Goal: Transaction & Acquisition: Purchase product/service

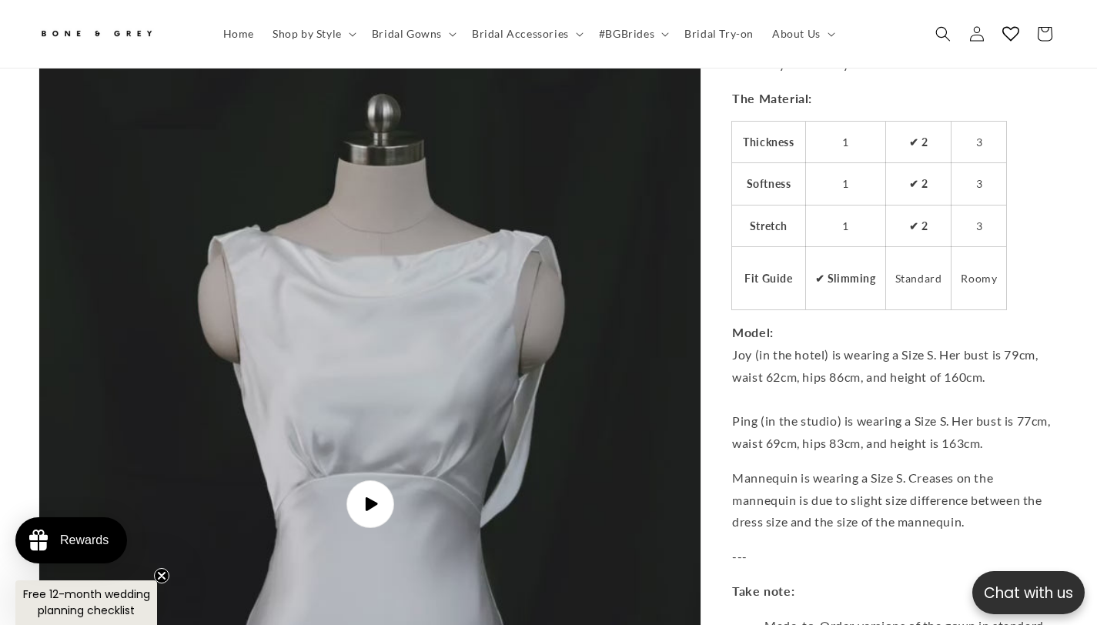
scroll to position [4771, 0]
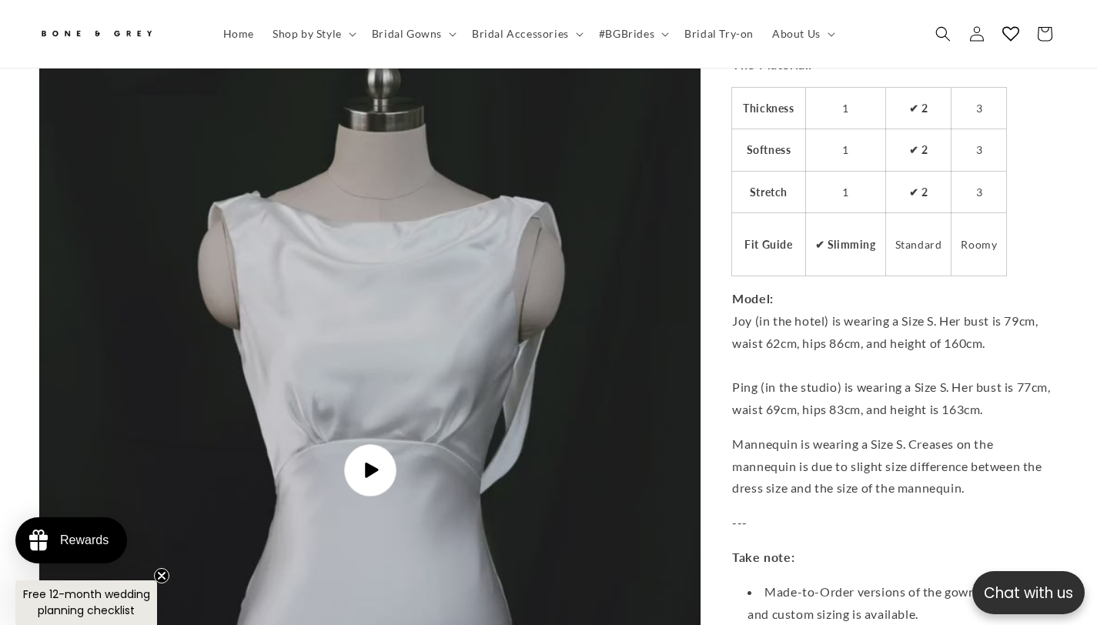
click at [373, 455] on span "Play video" at bounding box center [370, 470] width 52 height 52
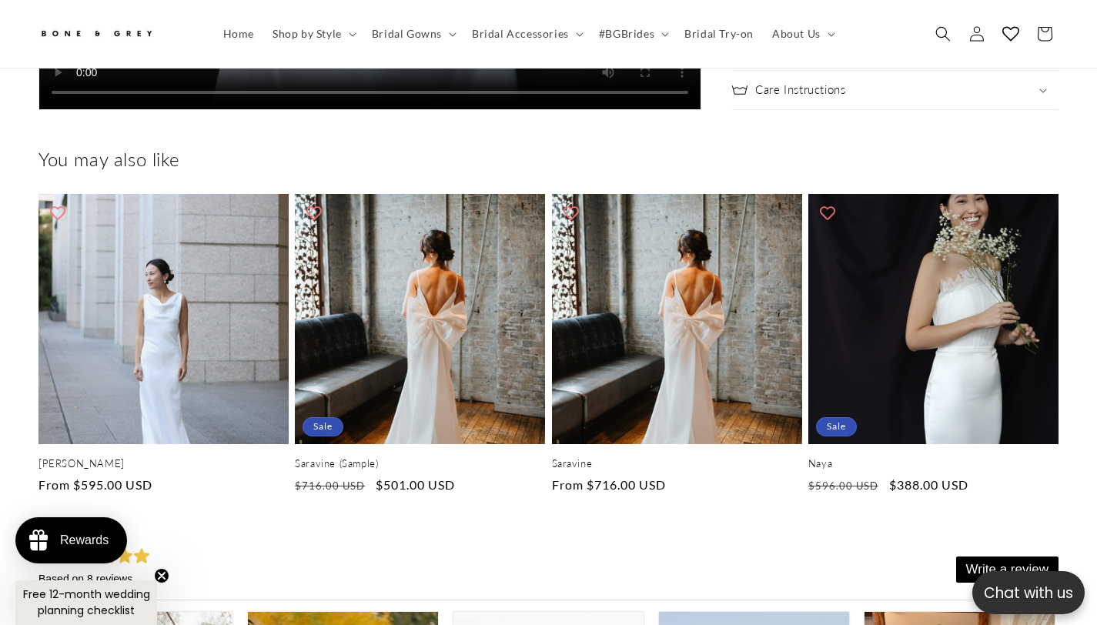
scroll to position [0, 370]
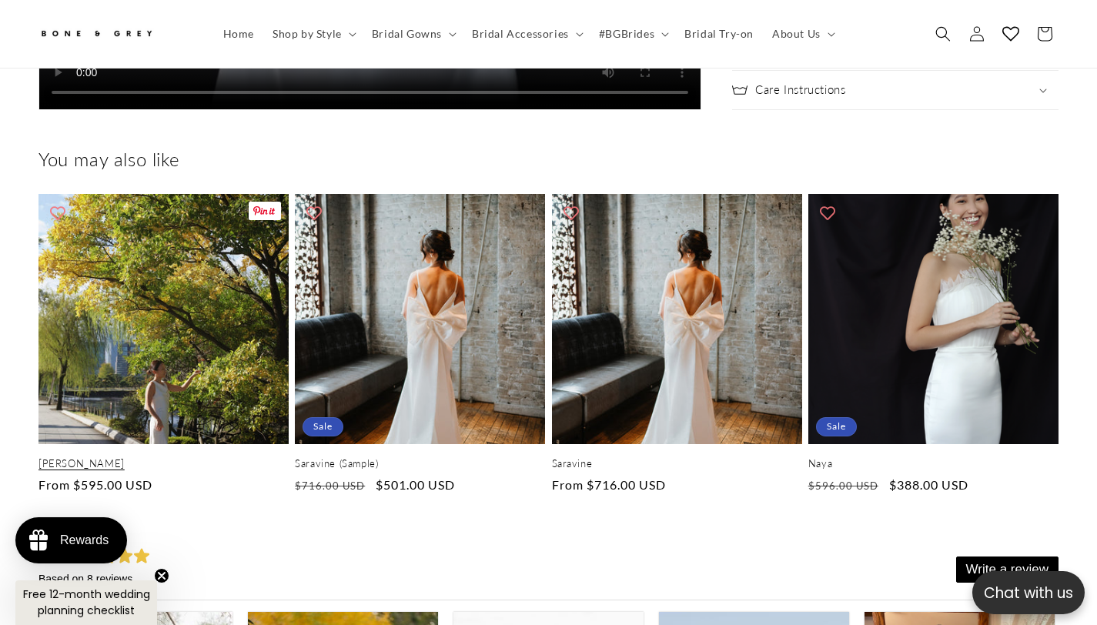
click at [237, 457] on link "[PERSON_NAME]" at bounding box center [163, 463] width 250 height 13
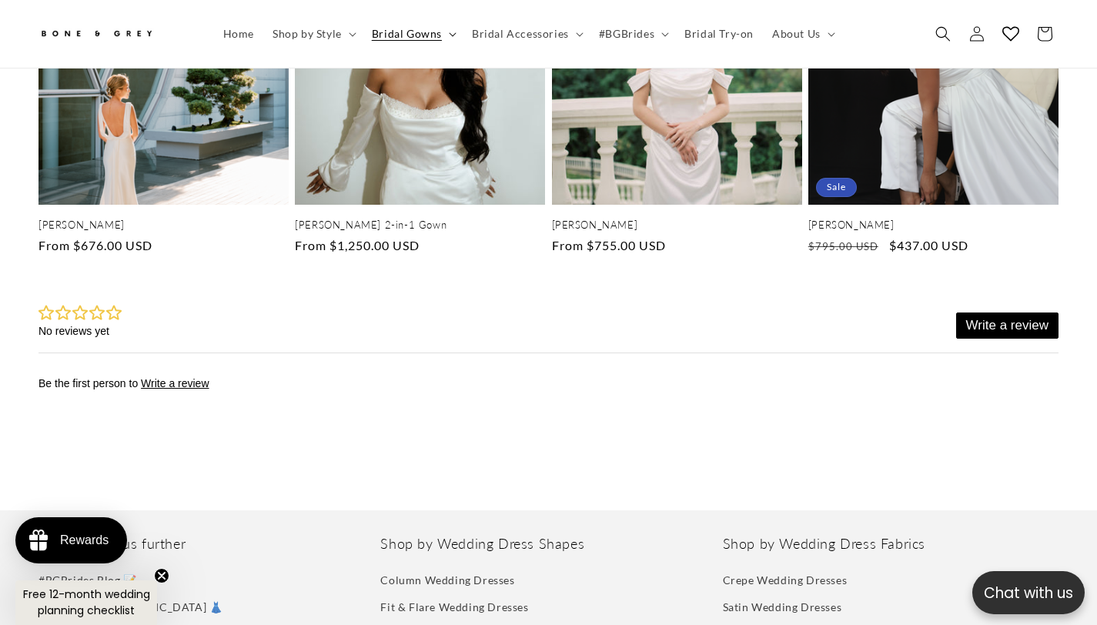
click at [400, 36] on span "Bridal Gowns" at bounding box center [407, 34] width 70 height 14
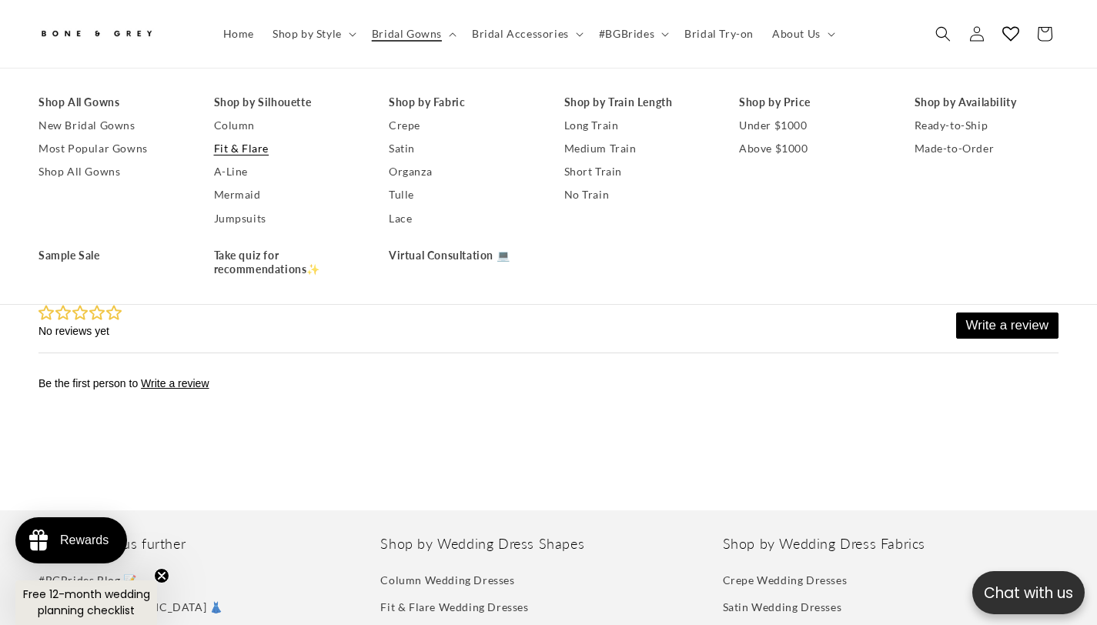
scroll to position [0, 370]
click at [163, 576] on circle "Close teaser" at bounding box center [162, 576] width 15 height 15
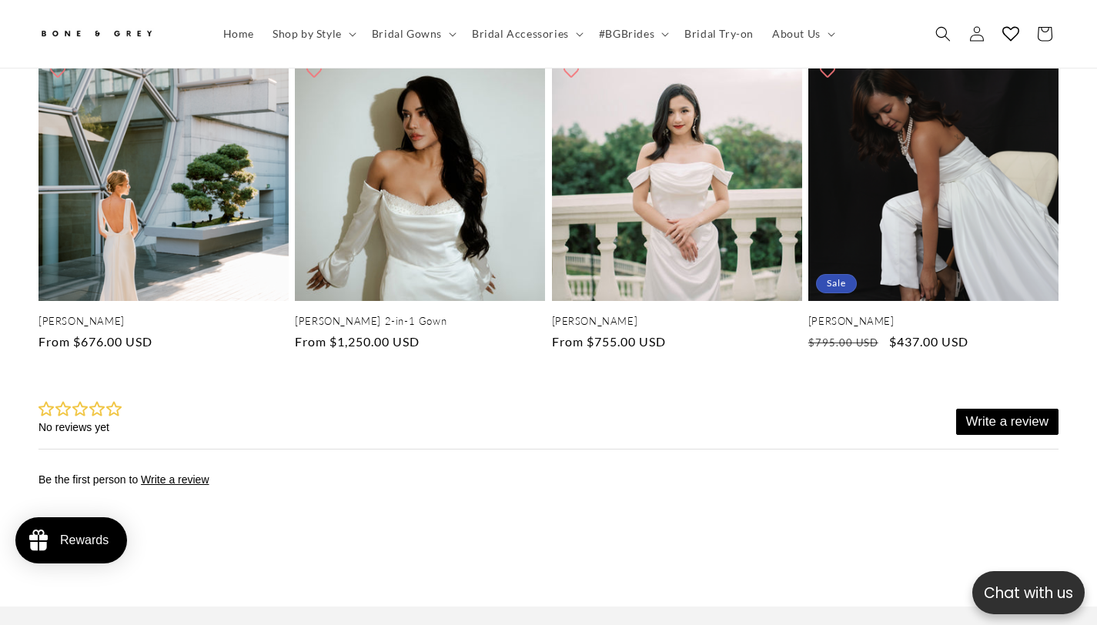
scroll to position [4178, 0]
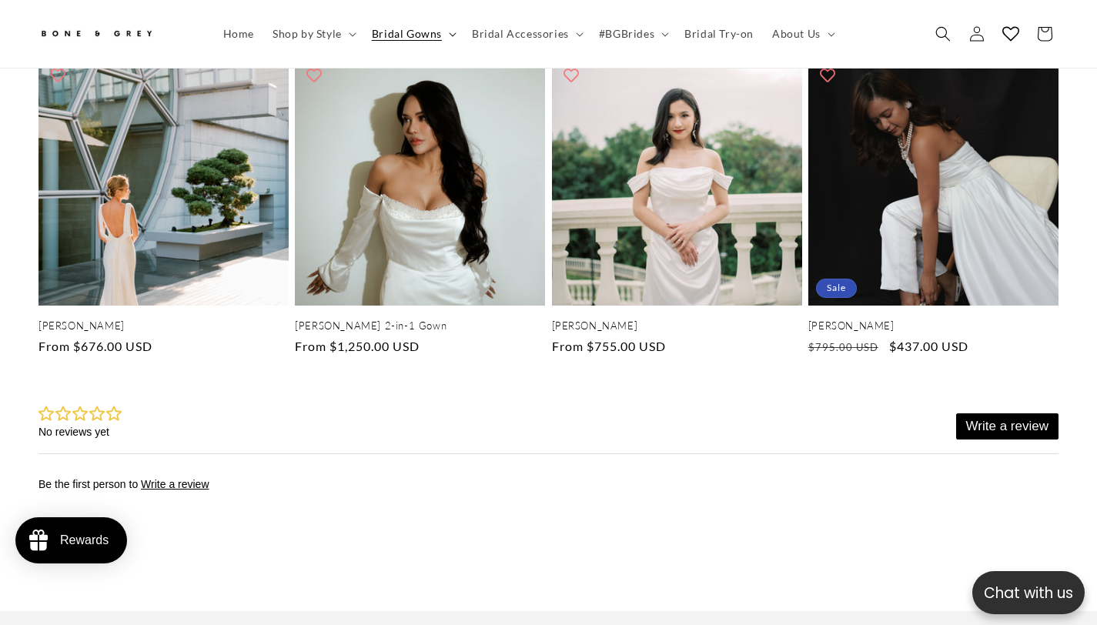
click at [388, 41] on summary "Bridal Gowns" at bounding box center [413, 34] width 100 height 32
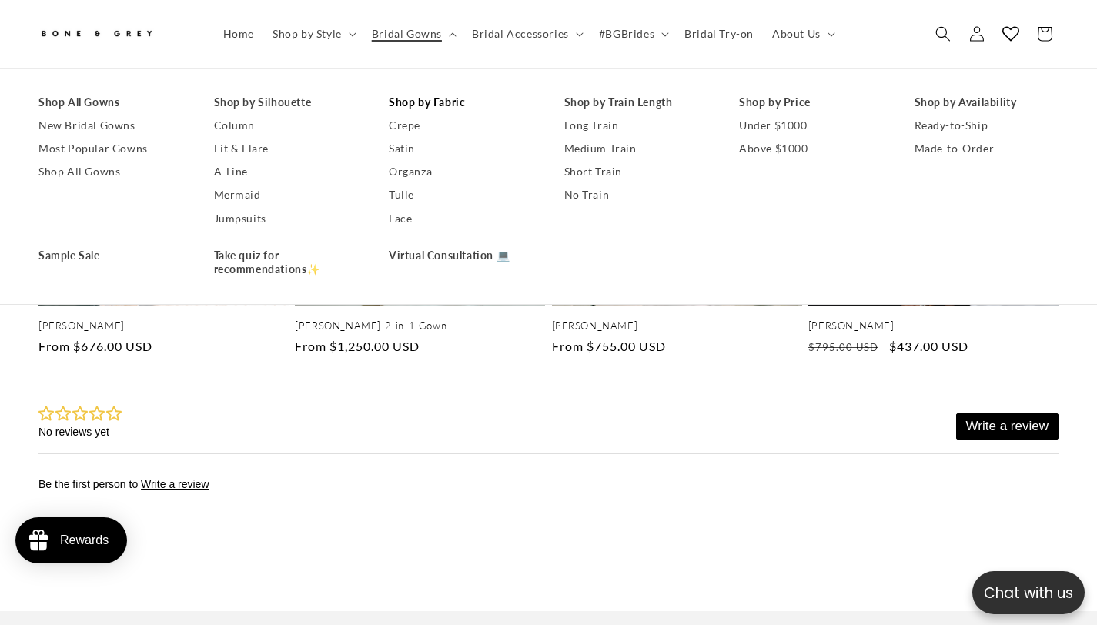
scroll to position [0, 0]
click at [132, 103] on link "Shop All Gowns" at bounding box center [110, 102] width 145 height 23
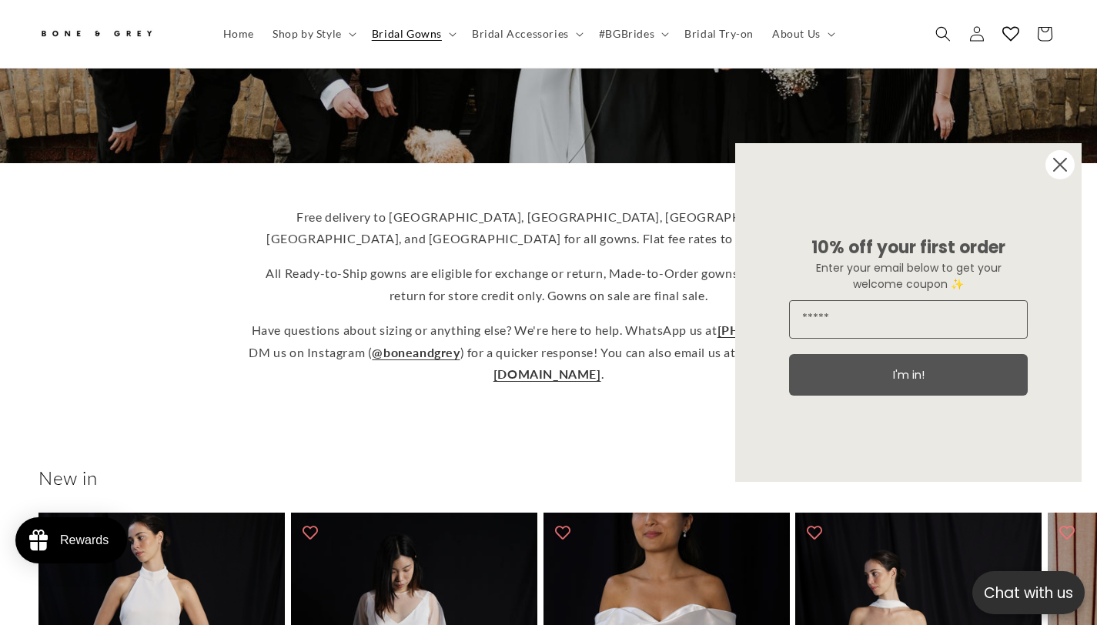
scroll to position [306, 0]
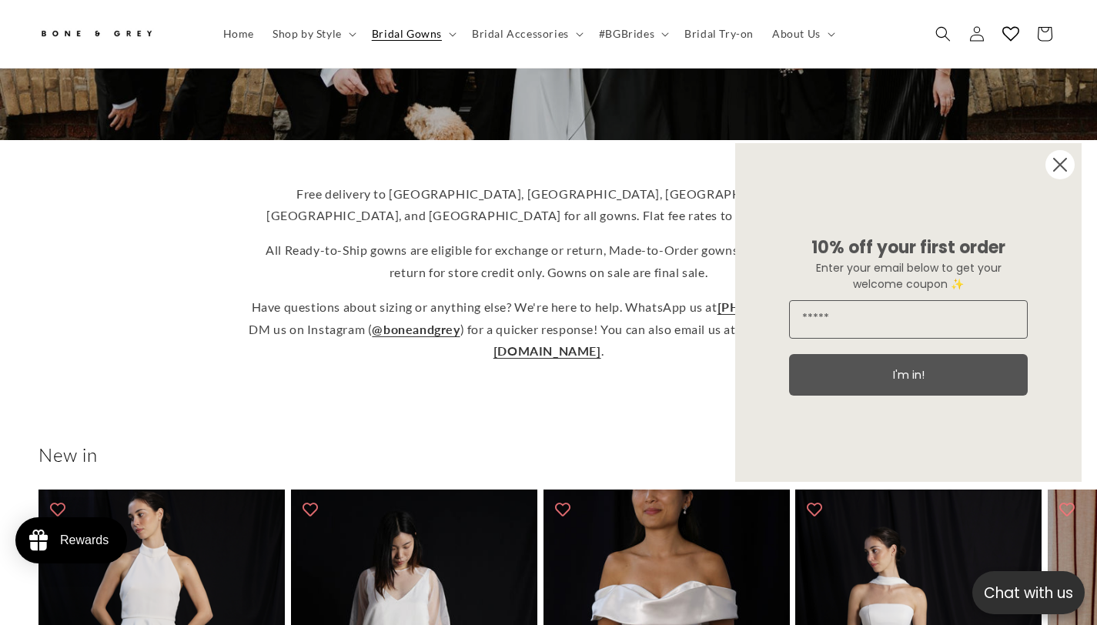
click at [1062, 165] on circle "Close dialog" at bounding box center [1060, 164] width 29 height 29
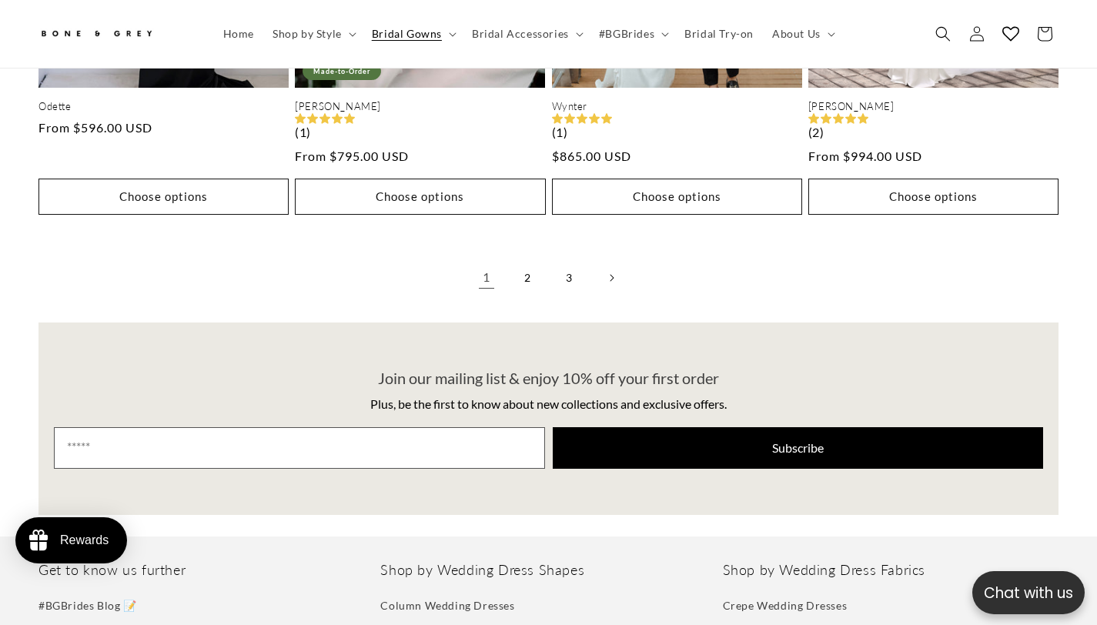
scroll to position [3954, 0]
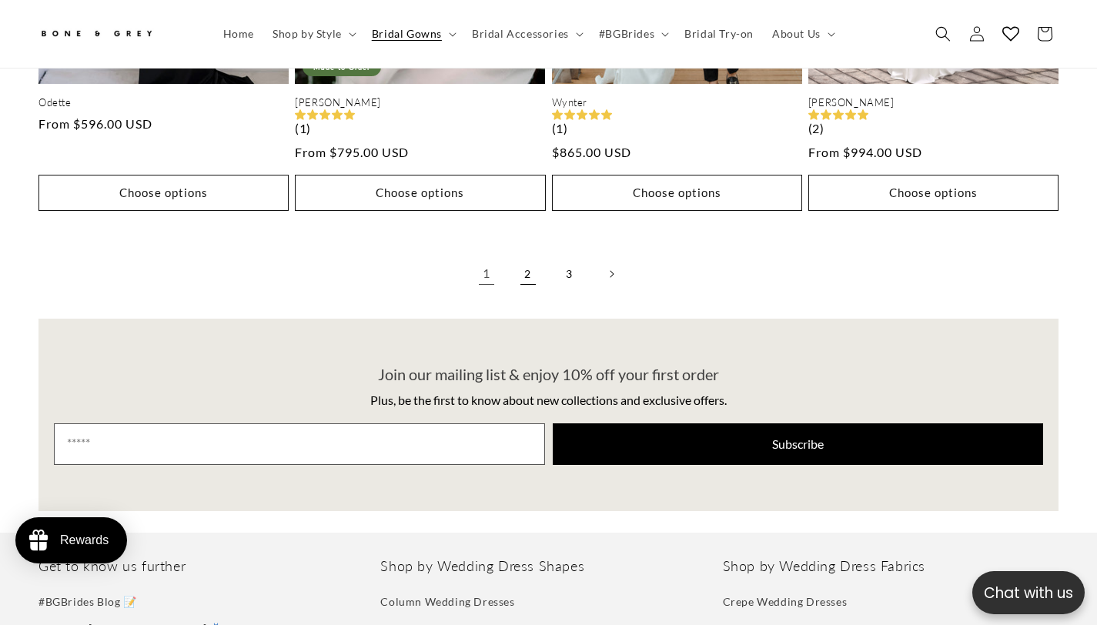
click at [526, 257] on link "2" at bounding box center [528, 274] width 34 height 34
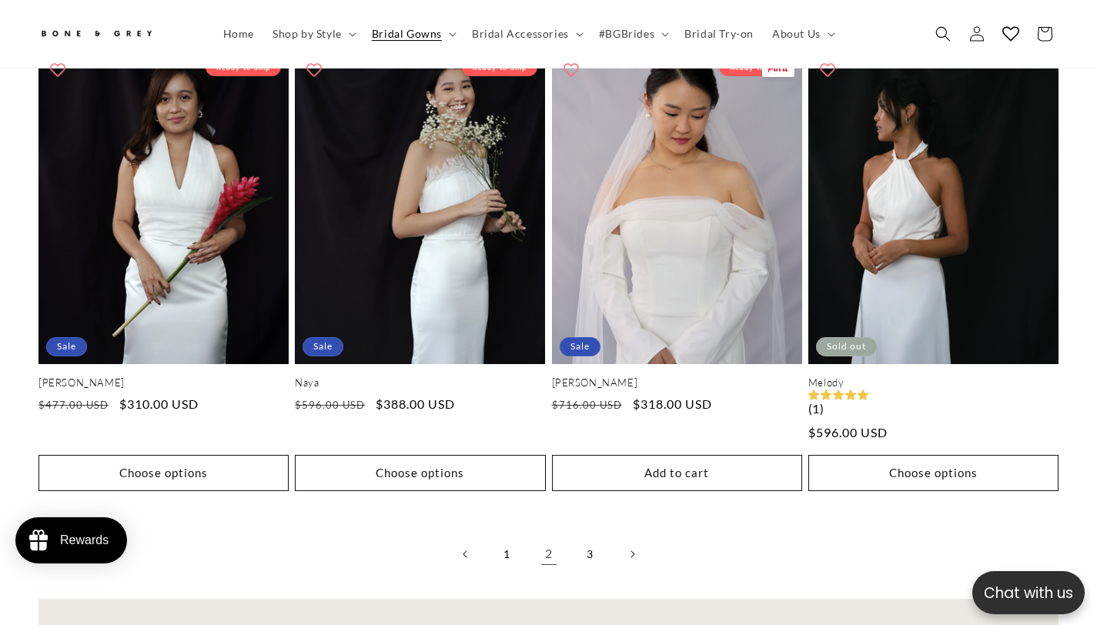
scroll to position [3688, 0]
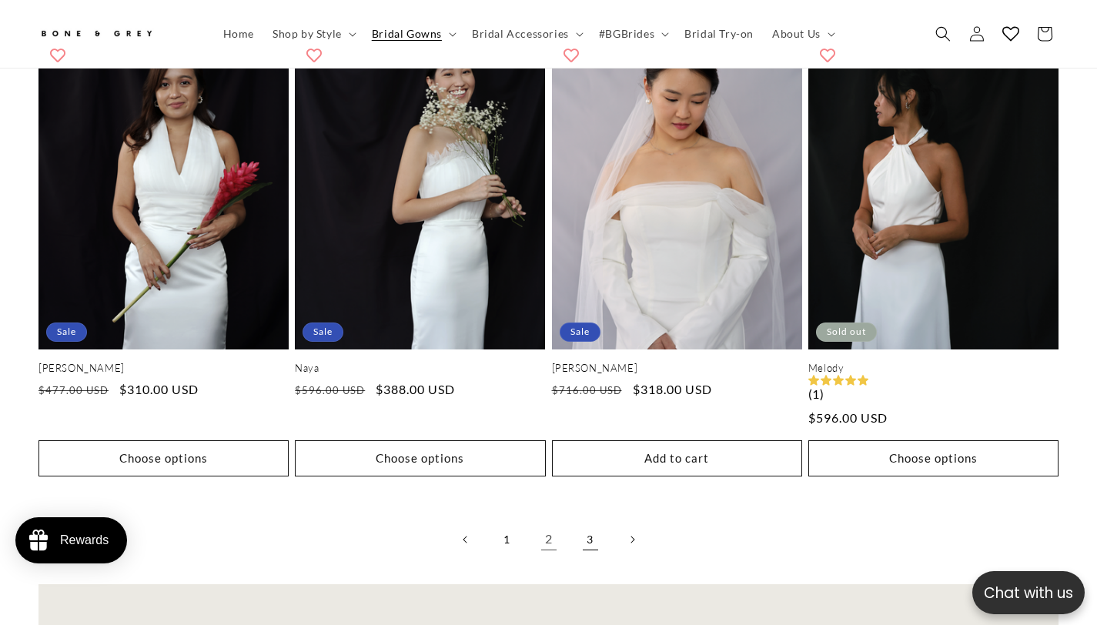
click at [594, 523] on link "3" at bounding box center [591, 540] width 34 height 34
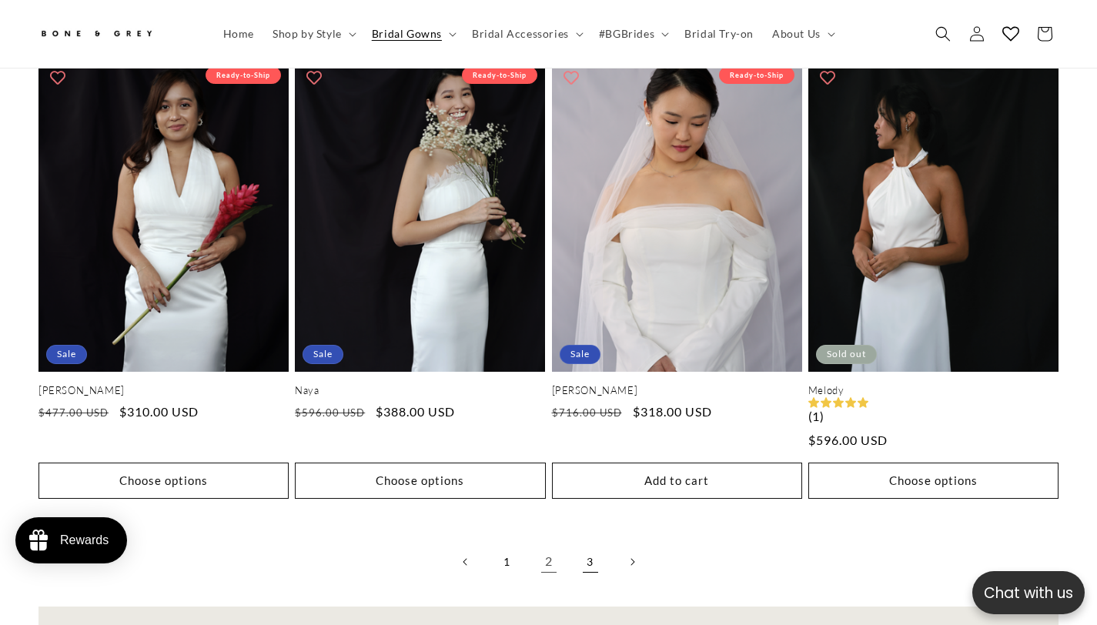
scroll to position [0, 0]
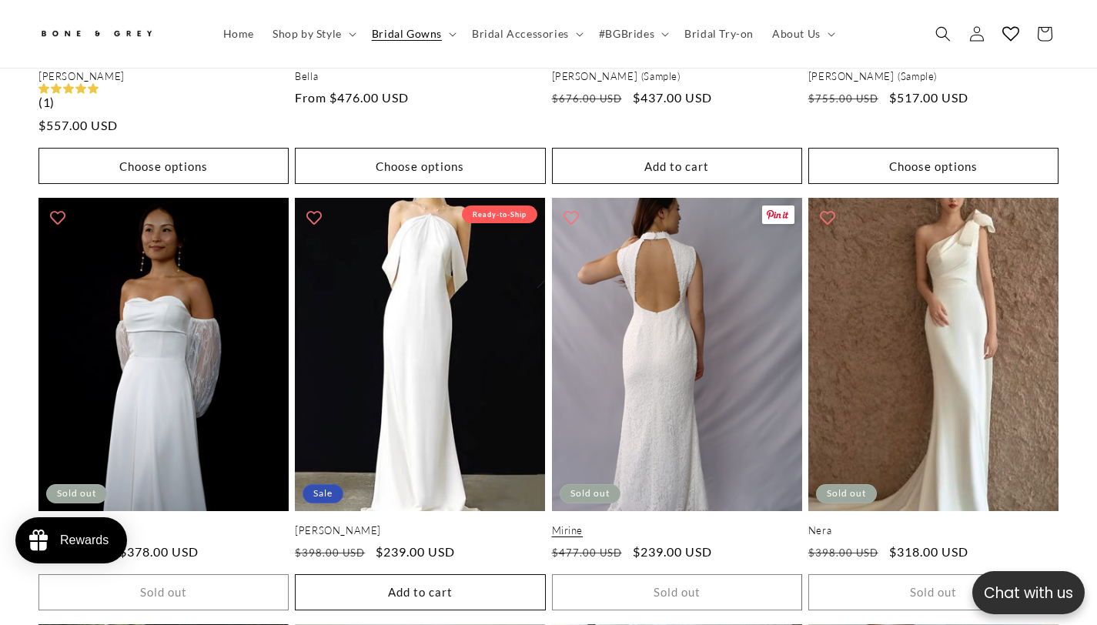
scroll to position [0, 739]
click at [718, 524] on link "Mirine" at bounding box center [677, 530] width 250 height 13
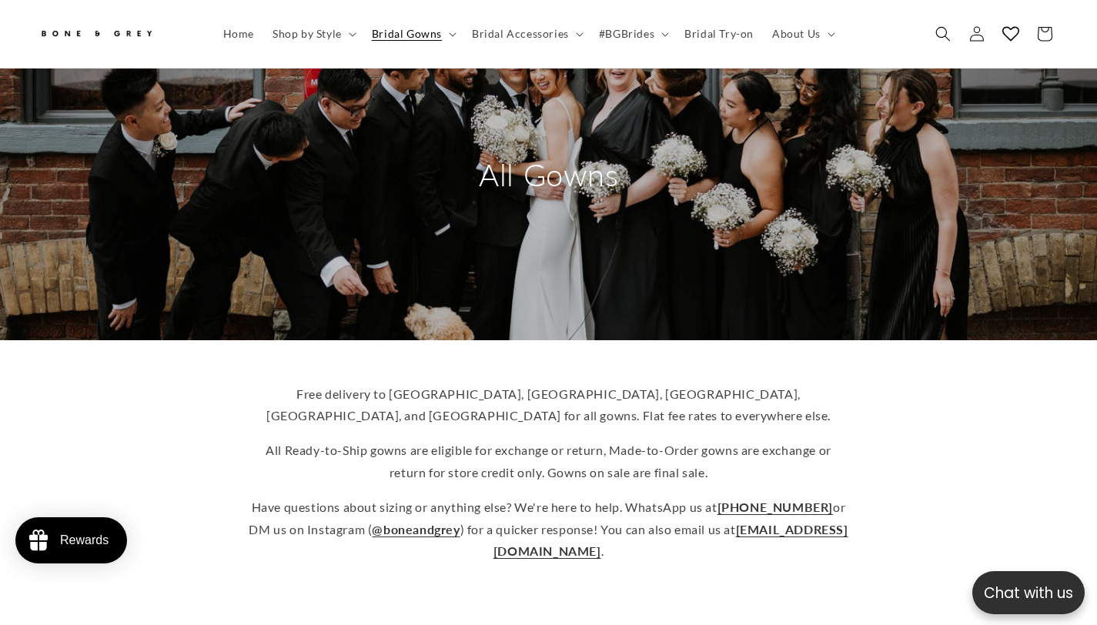
scroll to position [0, 370]
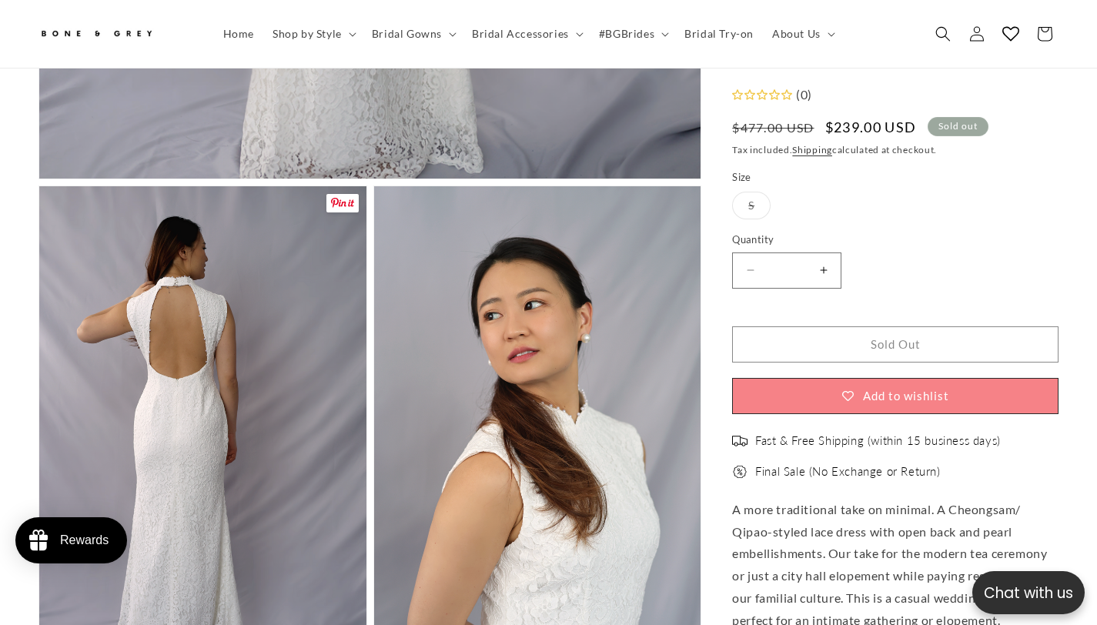
scroll to position [0, 370]
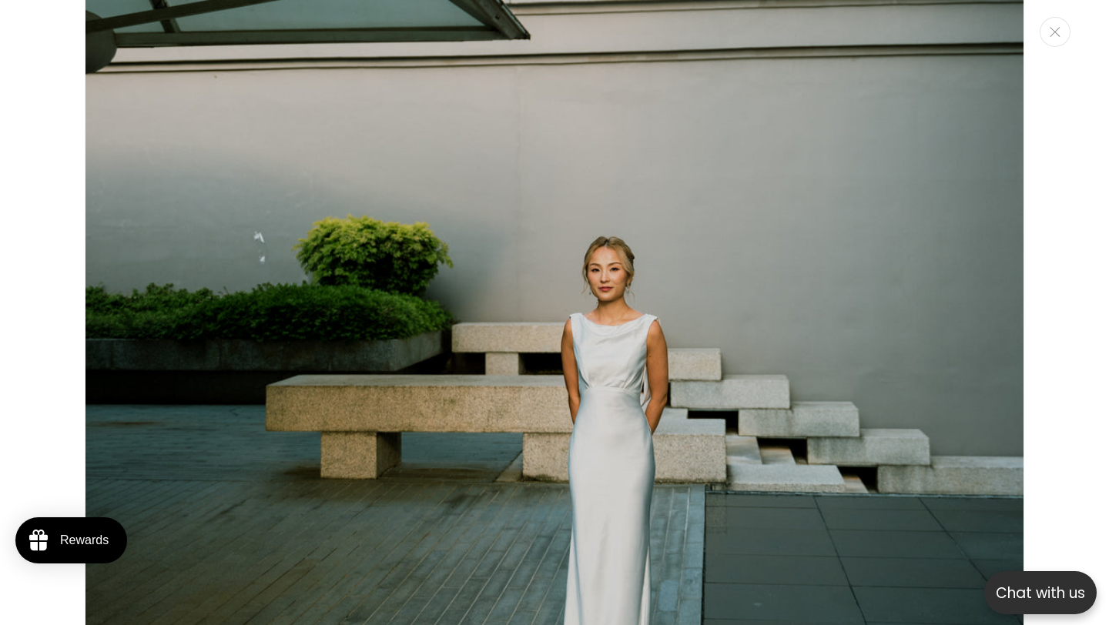
scroll to position [4881, 0]
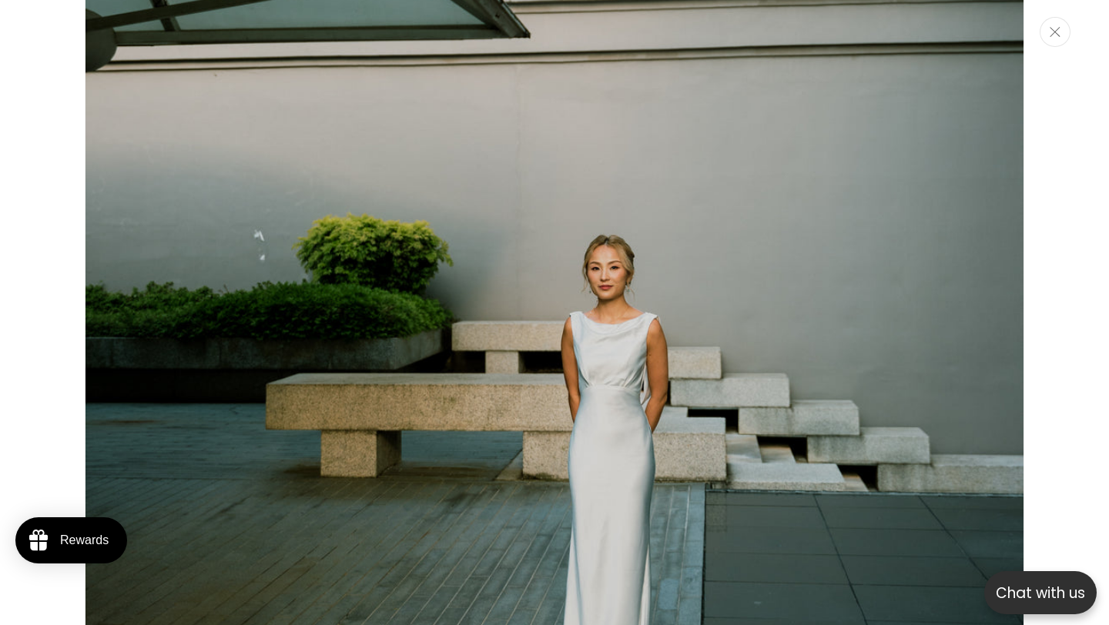
click at [1062, 41] on button "Close" at bounding box center [1054, 32] width 31 height 30
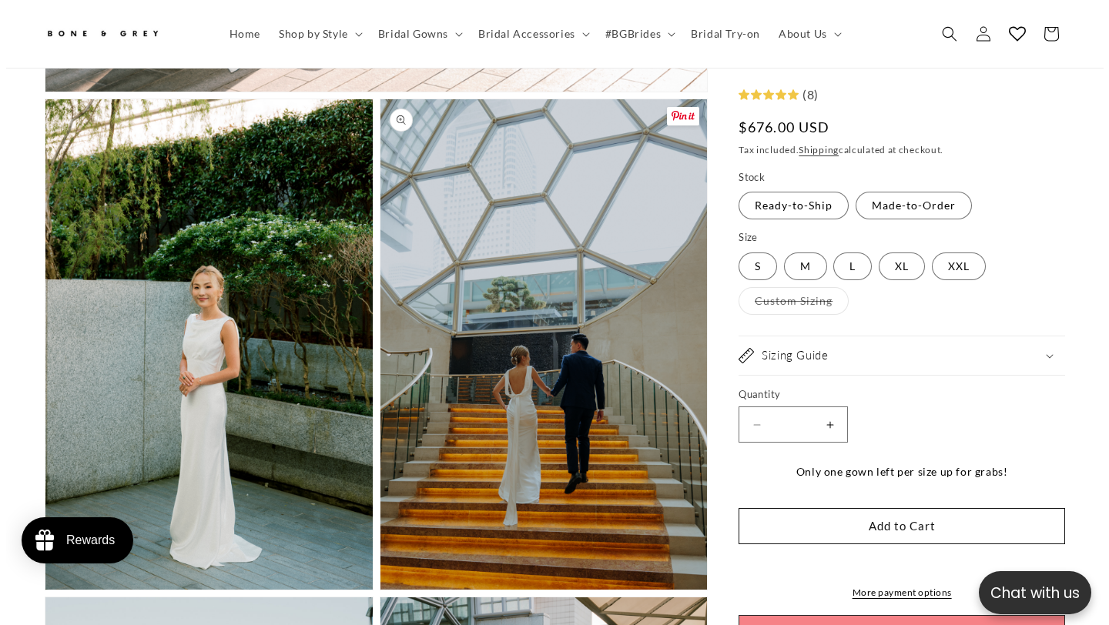
scroll to position [0, 0]
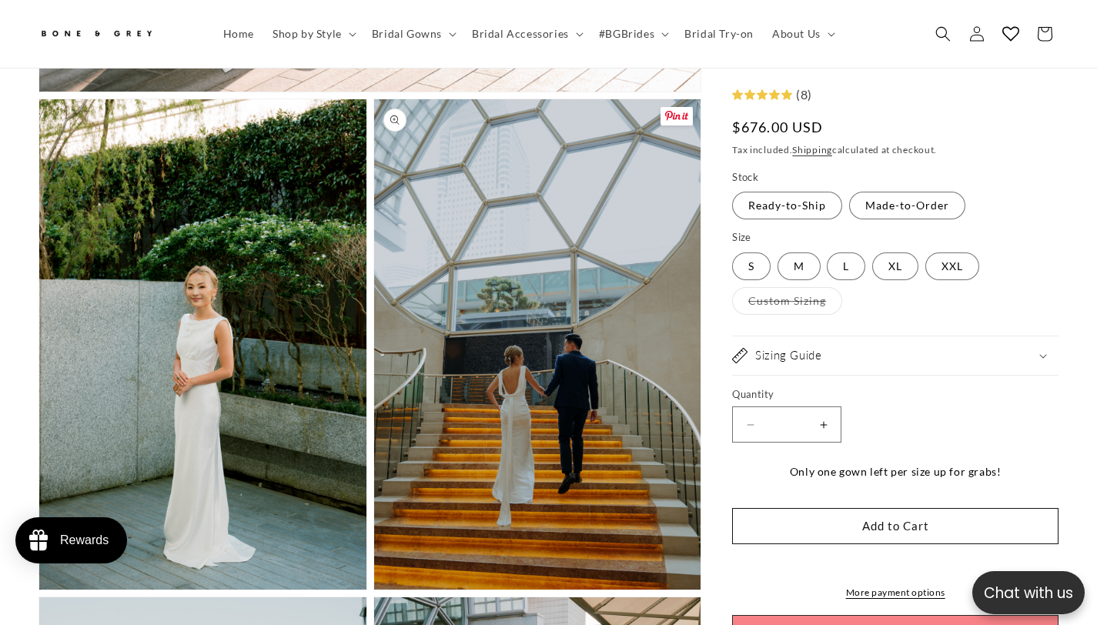
click at [374, 590] on button "Open media 3 in modal" at bounding box center [374, 590] width 0 height 0
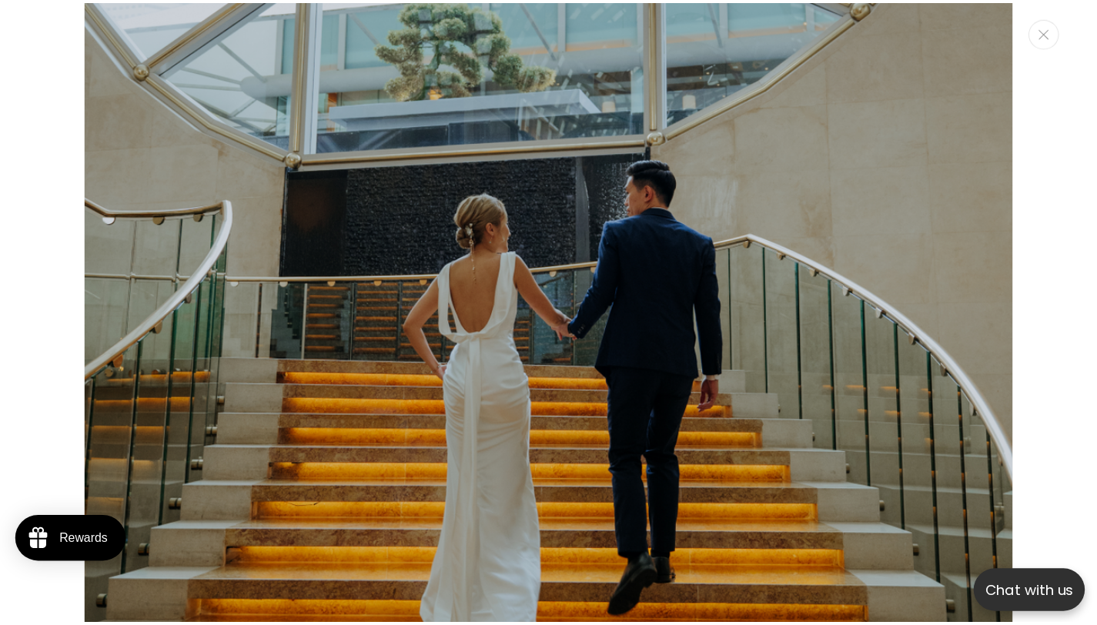
scroll to position [0, 374]
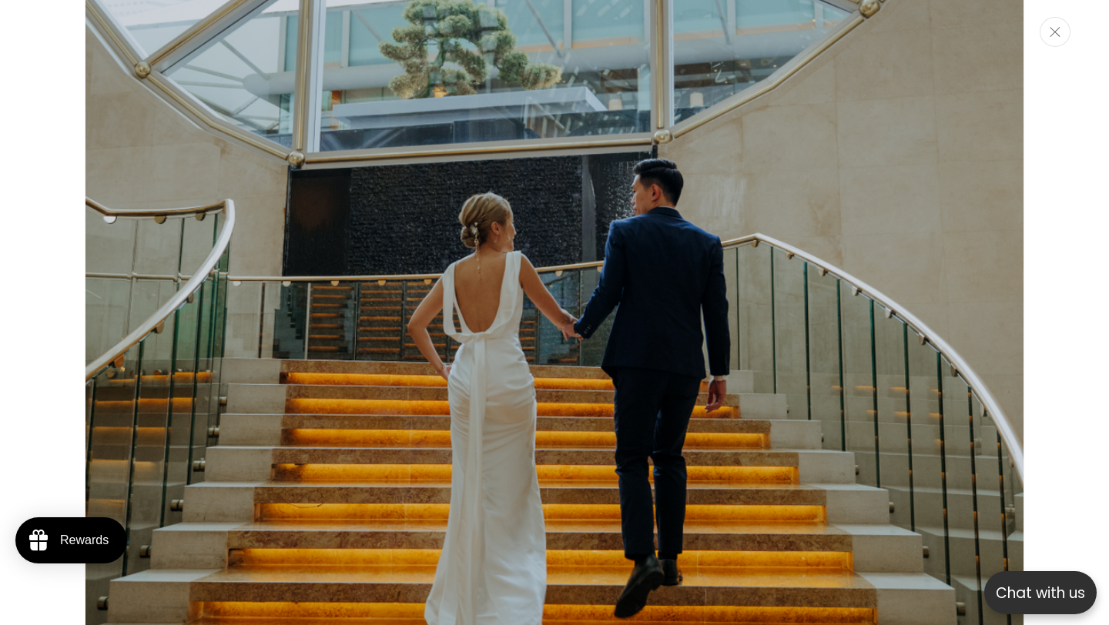
click at [1060, 32] on button "Close" at bounding box center [1054, 32] width 31 height 30
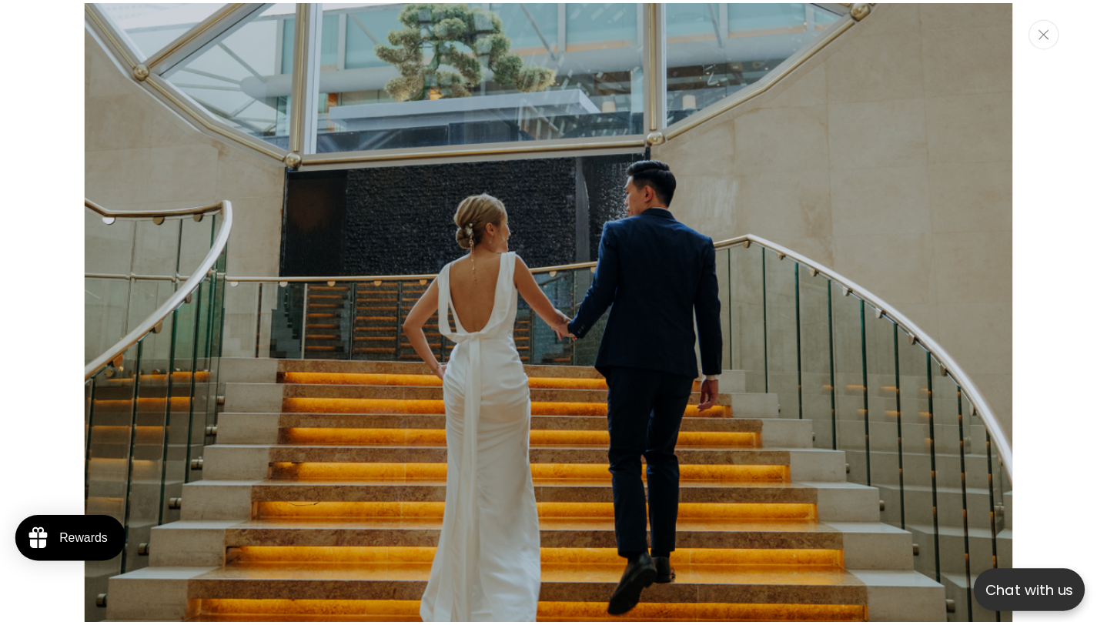
scroll to position [3334, 0]
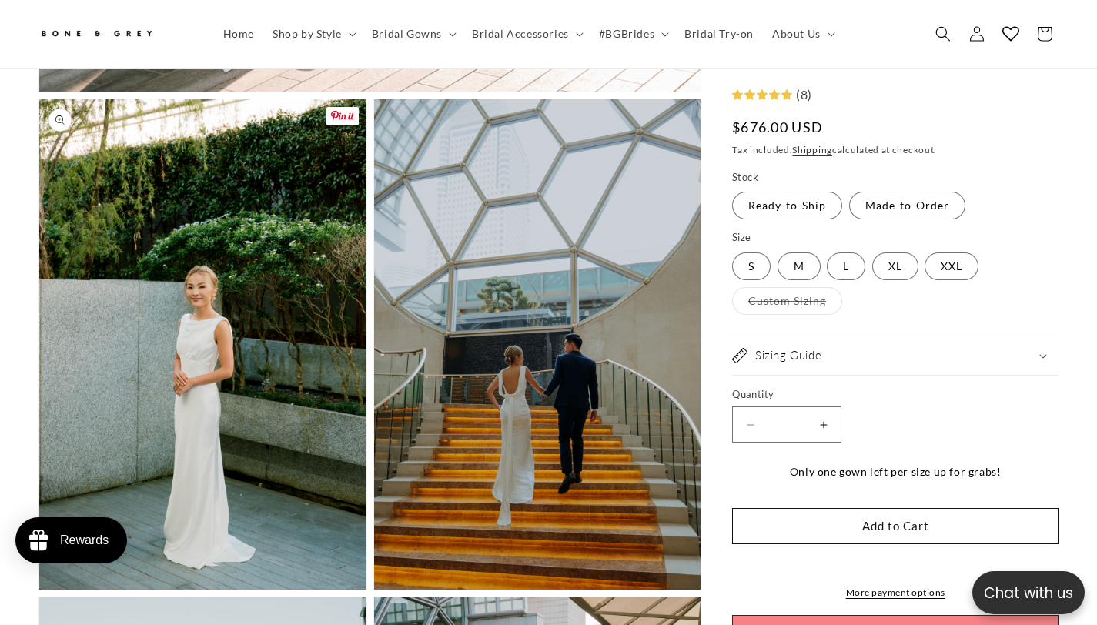
click at [39, 590] on button "Open media 2 in modal" at bounding box center [39, 590] width 0 height 0
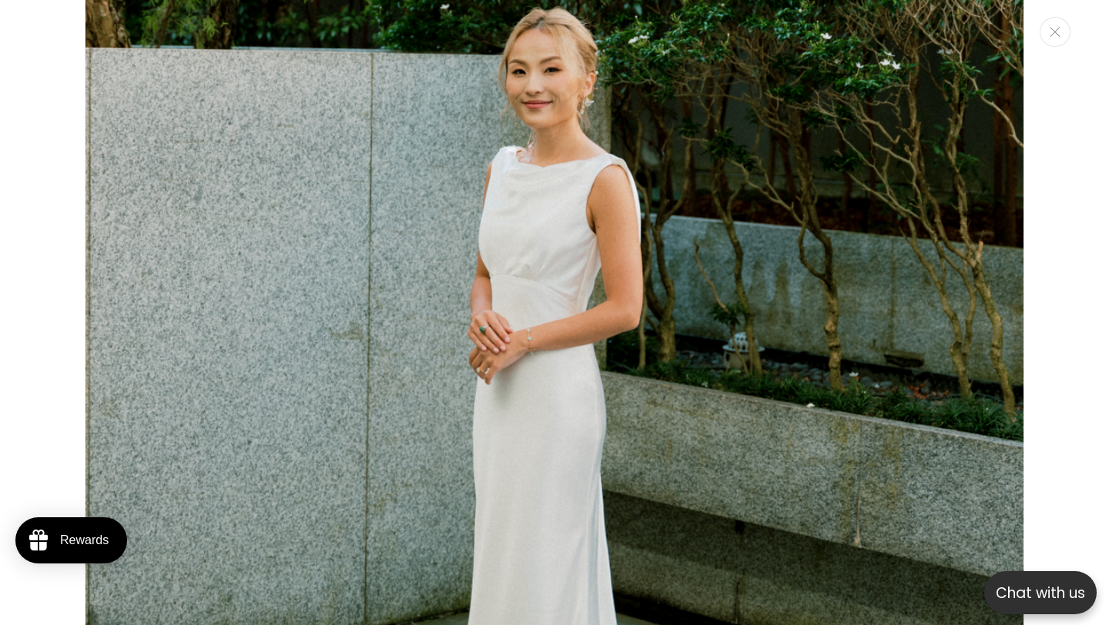
scroll to position [1904, 0]
click at [1056, 49] on div "Media gallery" at bounding box center [554, 312] width 1109 height 625
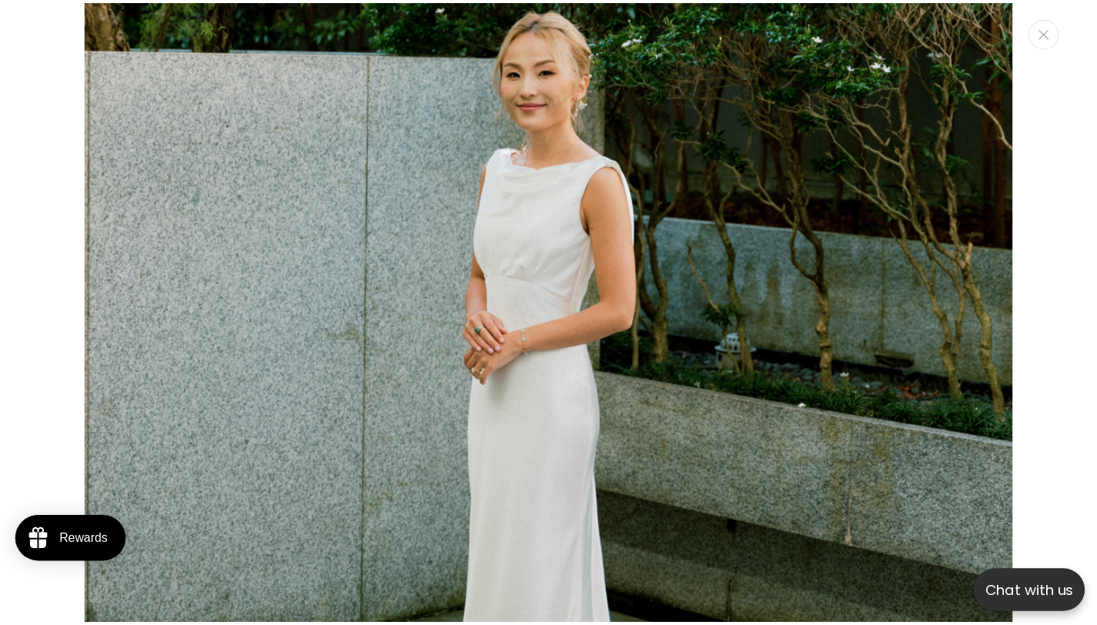
scroll to position [0, 0]
